Goal: Task Accomplishment & Management: Manage account settings

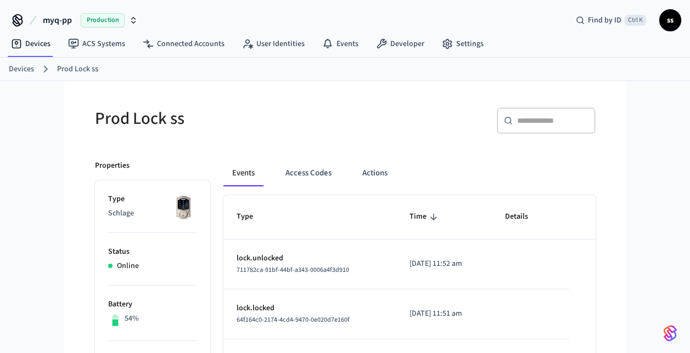
click at [29, 64] on link "Devices" at bounding box center [21, 70] width 25 height 12
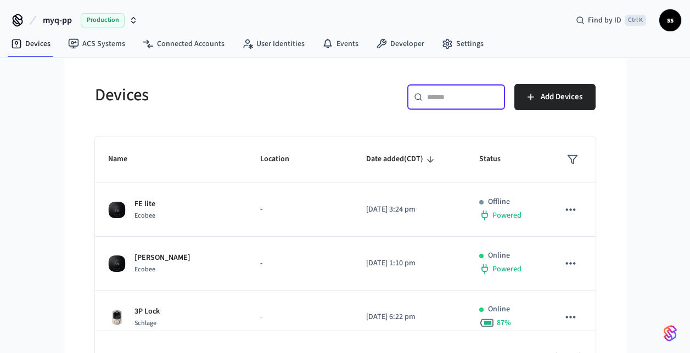
click at [477, 94] on input "text" at bounding box center [462, 97] width 71 height 11
click at [477, 98] on input "text" at bounding box center [462, 97] width 71 height 11
paste input "**********"
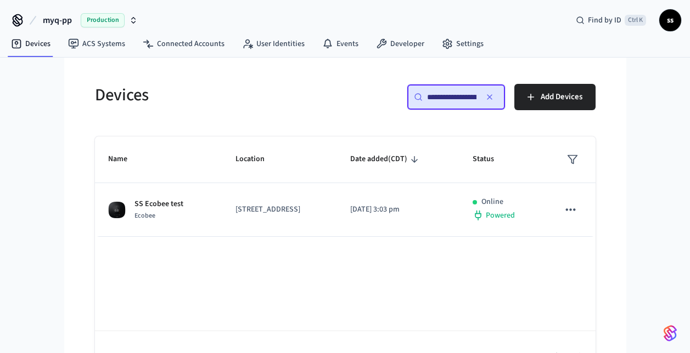
scroll to position [0, 83]
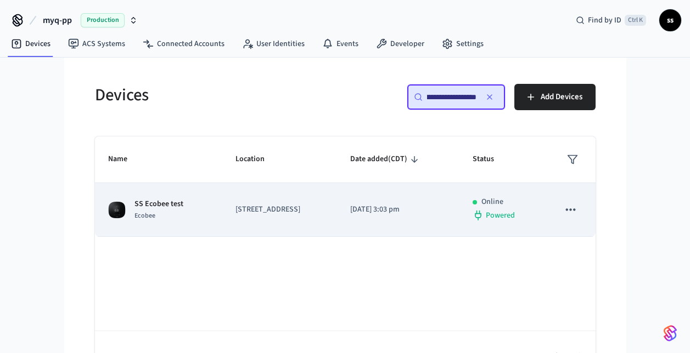
type input "**********"
click at [277, 199] on td "[STREET_ADDRESS]" at bounding box center [279, 210] width 115 height 54
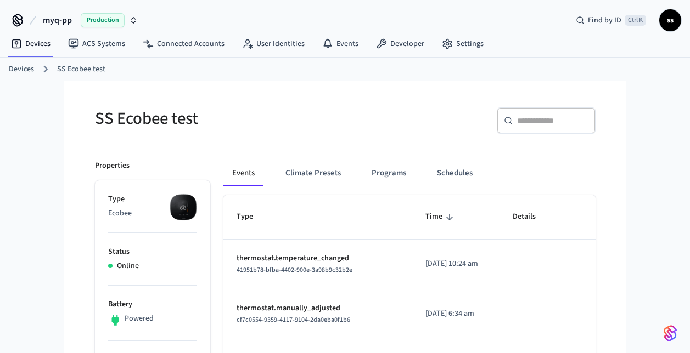
click at [98, 16] on span "Production" at bounding box center [103, 20] width 44 height 14
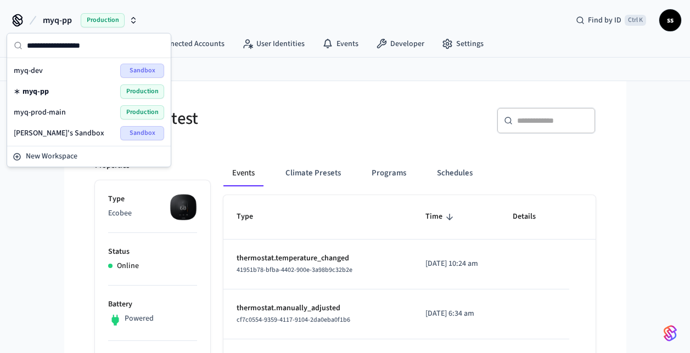
click at [83, 110] on div "myq-prod-main Production" at bounding box center [89, 112] width 150 height 14
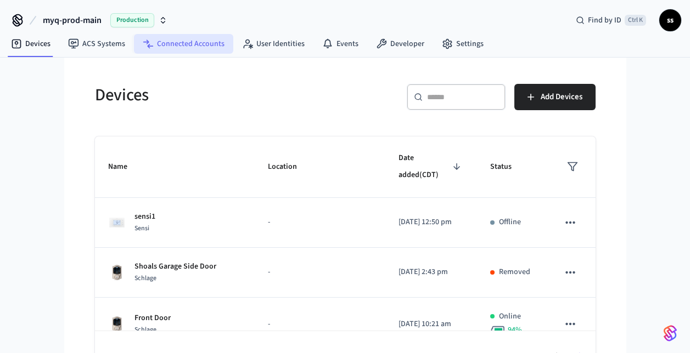
click at [205, 48] on link "Connected Accounts" at bounding box center [183, 44] width 99 height 20
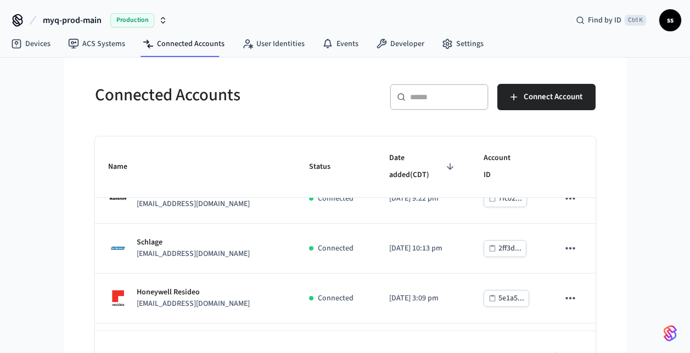
scroll to position [177, 0]
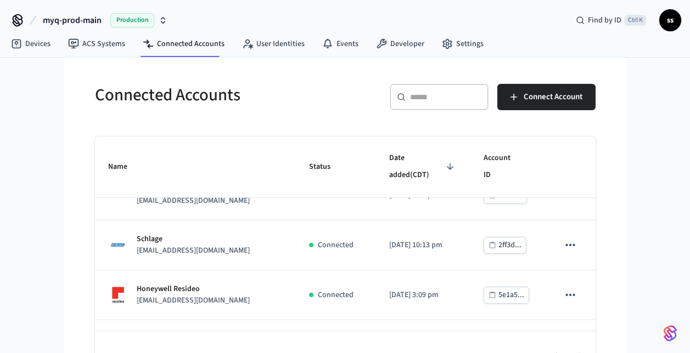
click at [436, 106] on div "​ ​" at bounding box center [439, 97] width 99 height 26
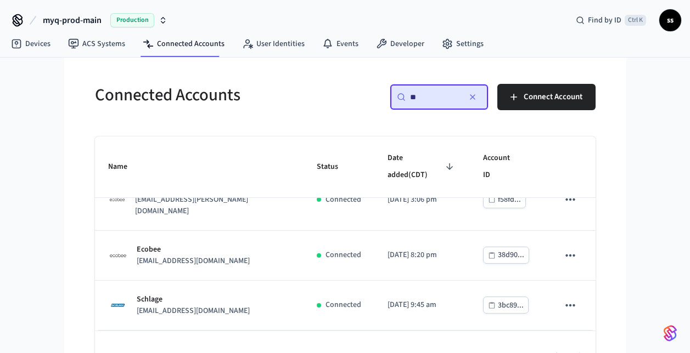
scroll to position [0, 0]
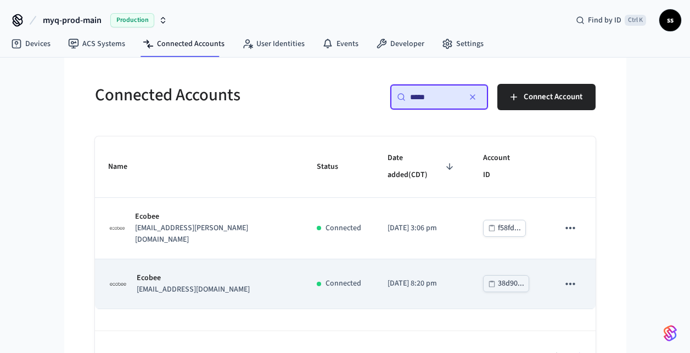
type input "*****"
click at [319, 282] on div "sticky table" at bounding box center [319, 284] width 4 height 4
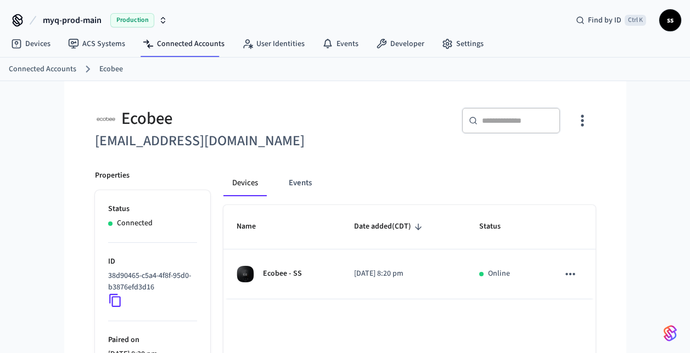
click at [319, 272] on div "Ecobee - SS" at bounding box center [281, 275] width 91 height 18
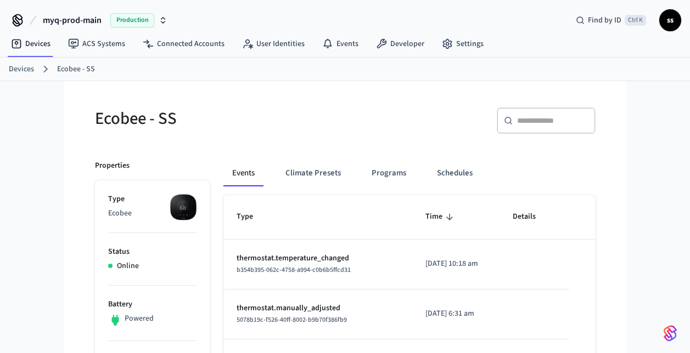
click at [90, 23] on span "myq-prod-main" at bounding box center [72, 20] width 59 height 13
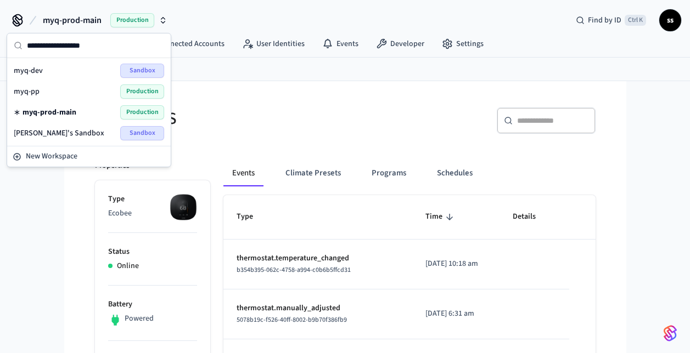
click at [70, 91] on div "myq-pp Production" at bounding box center [89, 91] width 150 height 14
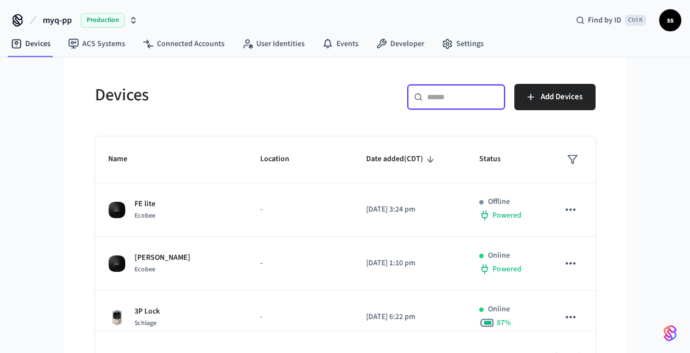
click at [438, 98] on input "text" at bounding box center [462, 97] width 71 height 11
paste input "**********"
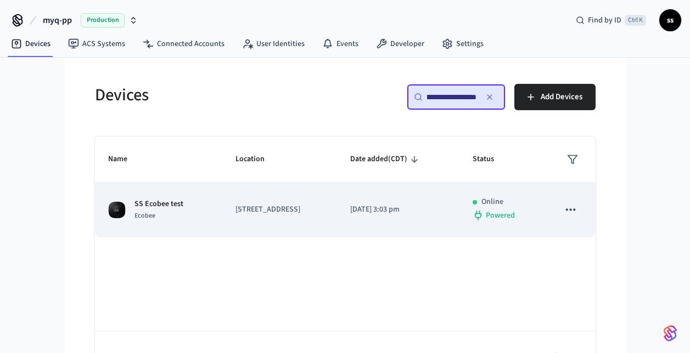
type input "**********"
click at [259, 211] on p "[STREET_ADDRESS]" at bounding box center [279, 210] width 88 height 12
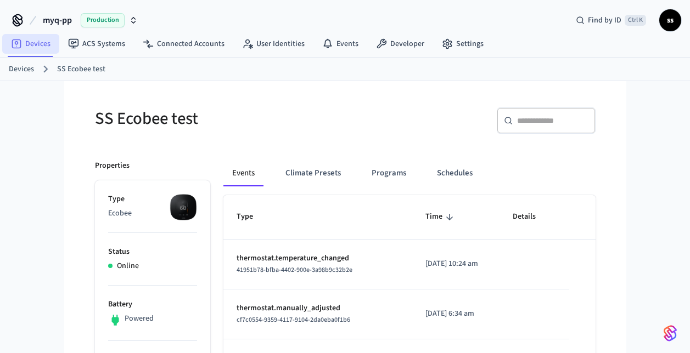
click at [30, 41] on link "Devices" at bounding box center [30, 44] width 57 height 20
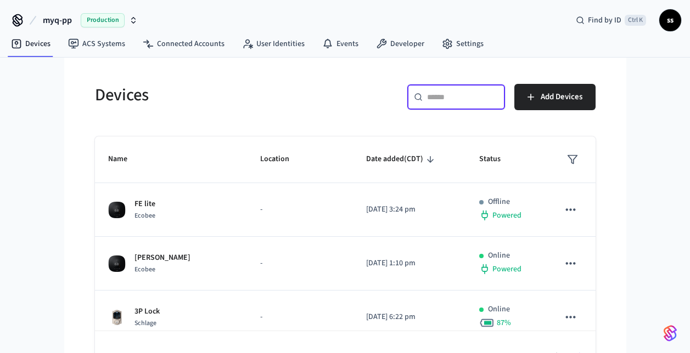
click at [454, 95] on input "text" at bounding box center [462, 97] width 71 height 11
paste input "**********"
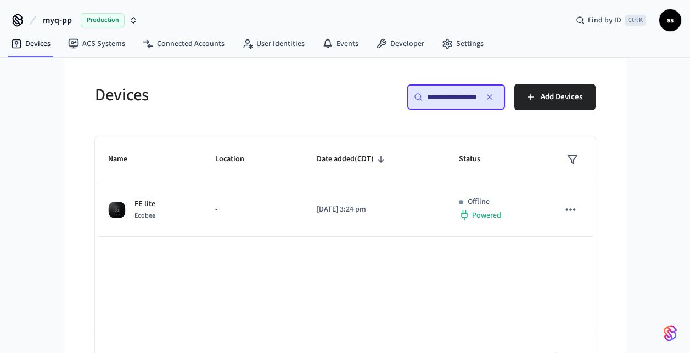
scroll to position [0, 80]
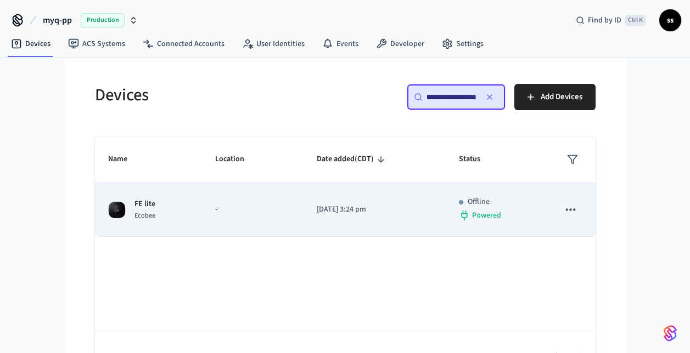
type input "**********"
click at [265, 195] on td "-" at bounding box center [253, 210] width 102 height 54
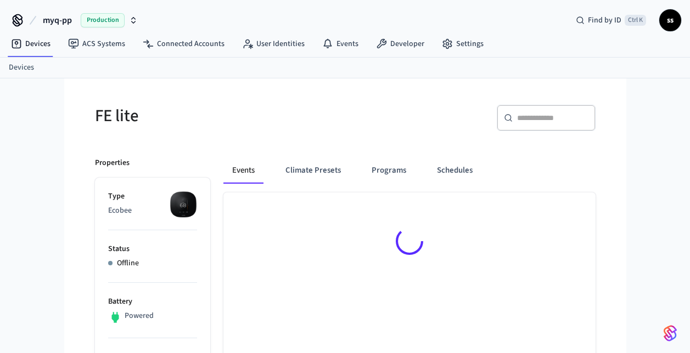
click at [265, 195] on div at bounding box center [409, 244] width 372 height 102
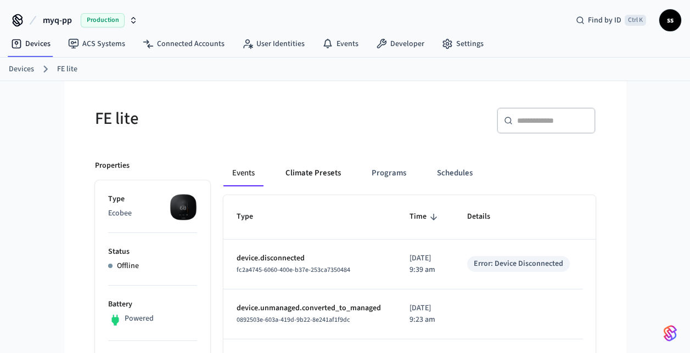
click at [334, 171] on button "Climate Presets" at bounding box center [313, 173] width 73 height 26
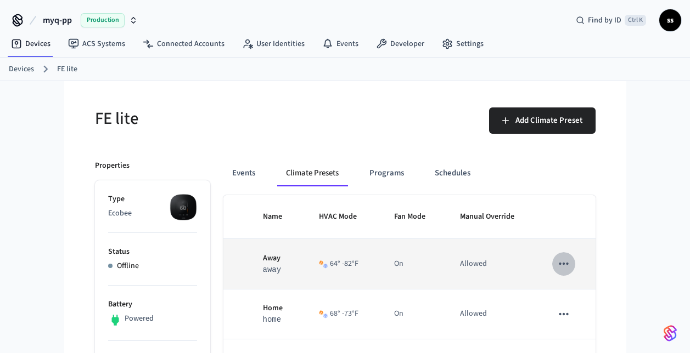
click at [562, 264] on icon "sticky table" at bounding box center [563, 264] width 9 height 2
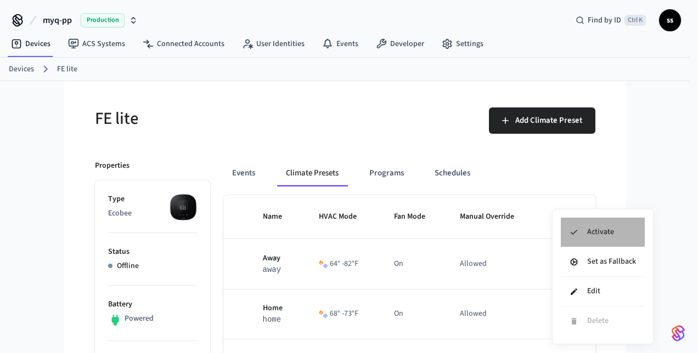
click at [602, 230] on li "Activate" at bounding box center [603, 233] width 84 height 30
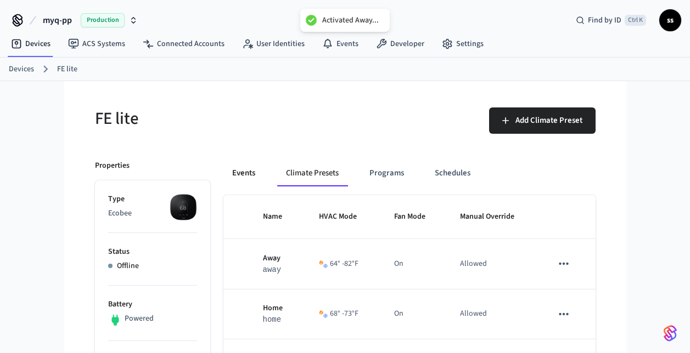
click at [251, 173] on button "Events" at bounding box center [243, 173] width 41 height 26
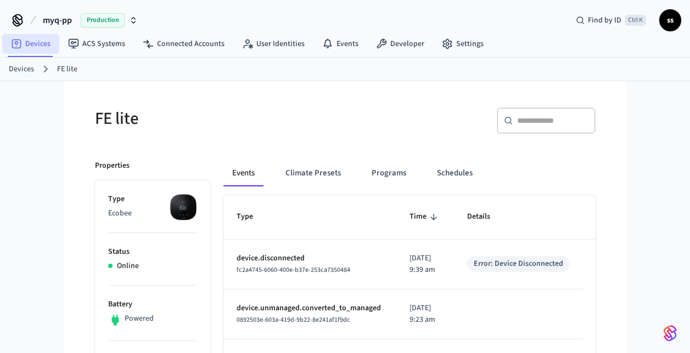
click at [35, 45] on link "Devices" at bounding box center [30, 44] width 57 height 20
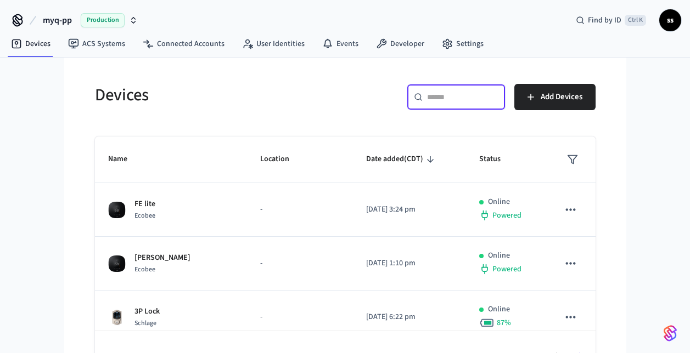
click at [478, 96] on input "text" at bounding box center [462, 97] width 71 height 11
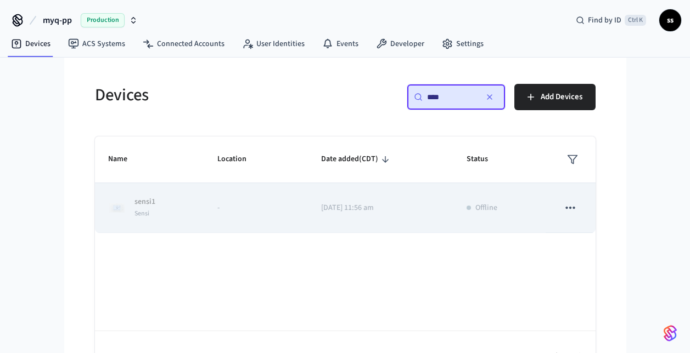
type input "****"
click at [571, 216] on button "sticky table" at bounding box center [570, 207] width 23 height 23
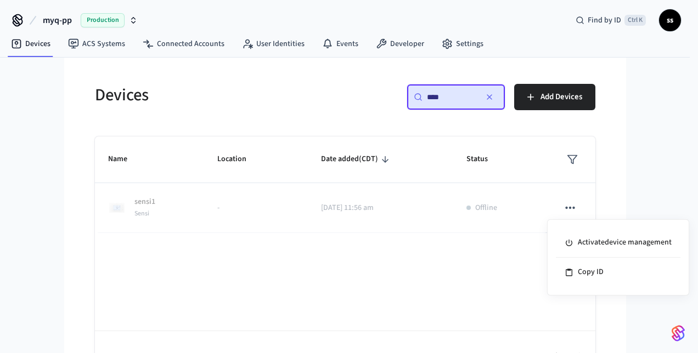
click at [449, 271] on div at bounding box center [349, 176] width 698 height 353
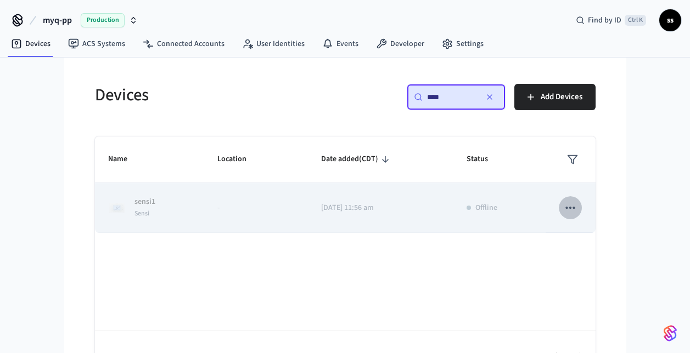
click at [566, 215] on icon "sticky table" at bounding box center [570, 208] width 14 height 14
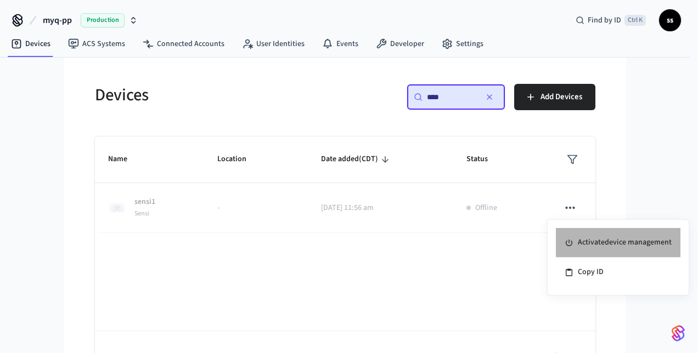
click at [585, 241] on li "Activate device management" at bounding box center [618, 243] width 125 height 30
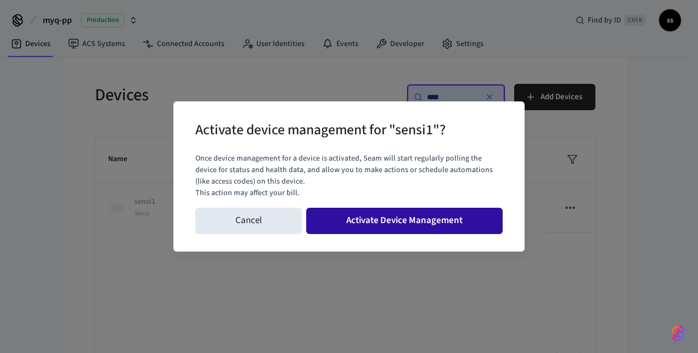
click at [465, 223] on button "Activate Device Management" at bounding box center [404, 221] width 196 height 26
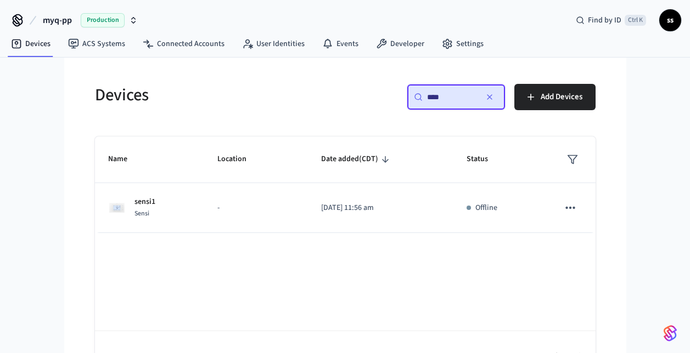
click at [231, 212] on p "-" at bounding box center [255, 208] width 77 height 12
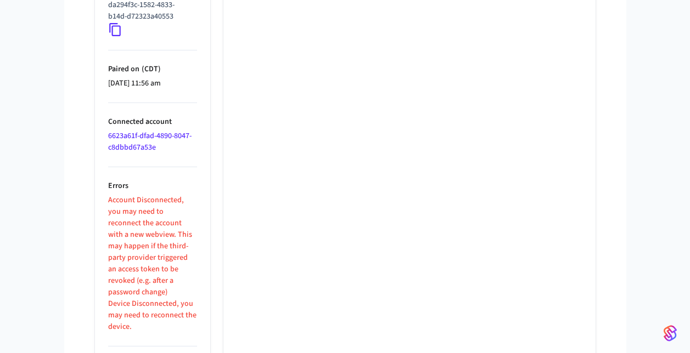
scroll to position [838, 0]
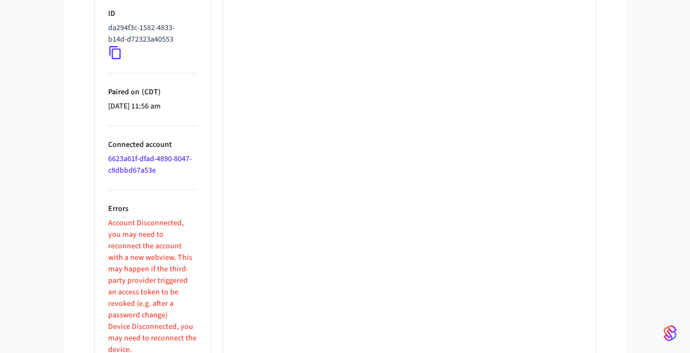
click at [164, 159] on link "6623a61f-dfad-4890-8047-c8dbbd67a53e" at bounding box center [149, 165] width 83 height 22
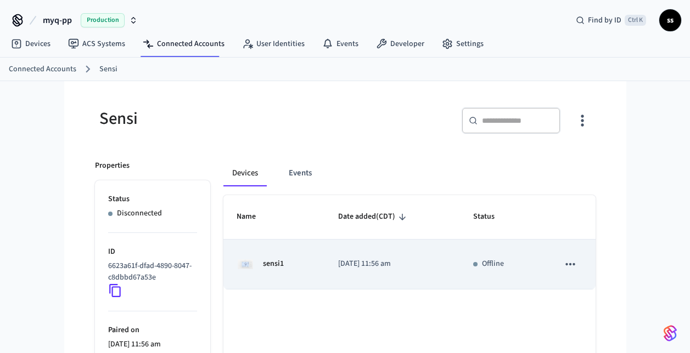
click at [286, 271] on div "sensi1" at bounding box center [273, 265] width 75 height 18
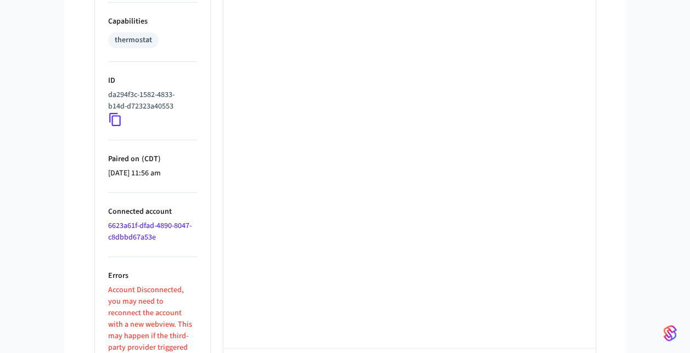
scroll to position [769, 0]
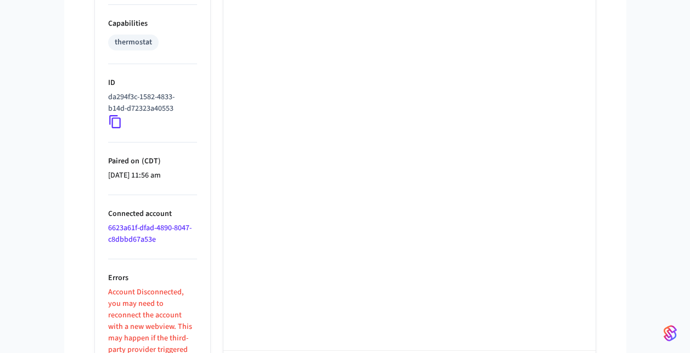
click at [114, 122] on icon at bounding box center [115, 122] width 14 height 14
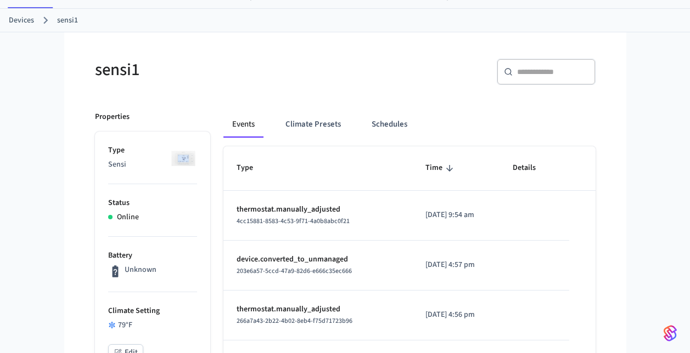
scroll to position [0, 0]
